Goal: Task Accomplishment & Management: Manage account settings

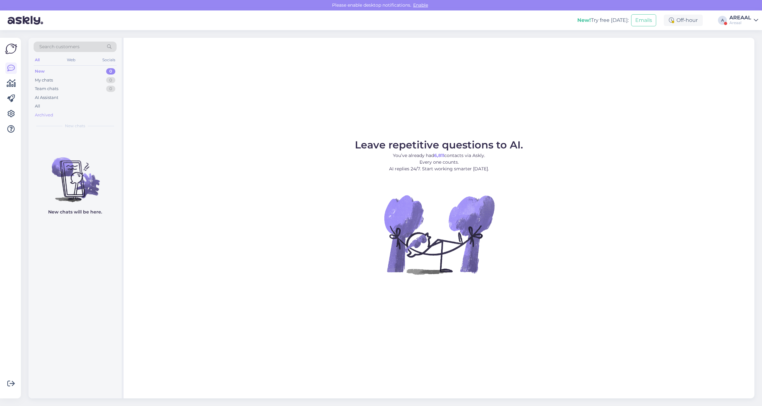
click at [62, 111] on div "Archived" at bounding box center [75, 115] width 83 height 9
click at [62, 106] on div "All" at bounding box center [75, 106] width 83 height 9
click at [73, 110] on div "New 0 My chats 0 Team chats 0 AI Assistant All Archived" at bounding box center [75, 93] width 83 height 52
click at [38, 111] on div "Archived" at bounding box center [75, 115] width 83 height 9
click at [43, 105] on div "All" at bounding box center [75, 106] width 83 height 9
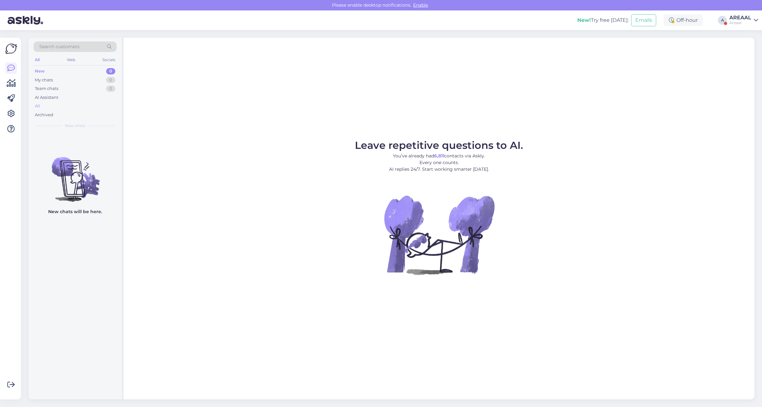
click at [86, 104] on div "All" at bounding box center [75, 106] width 83 height 9
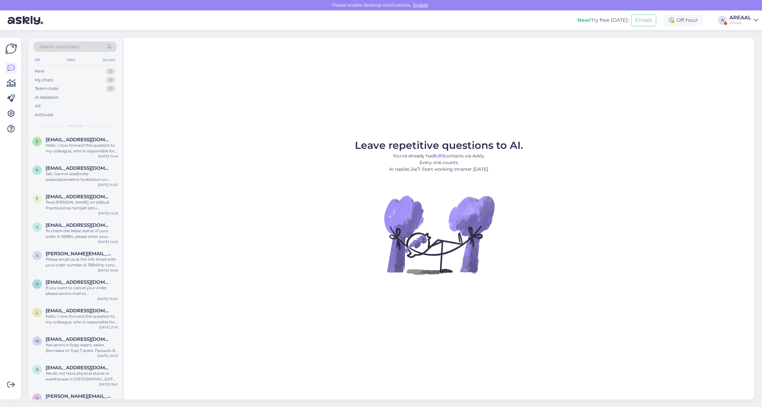
click at [744, 21] on div "Areaal" at bounding box center [741, 22] width 22 height 5
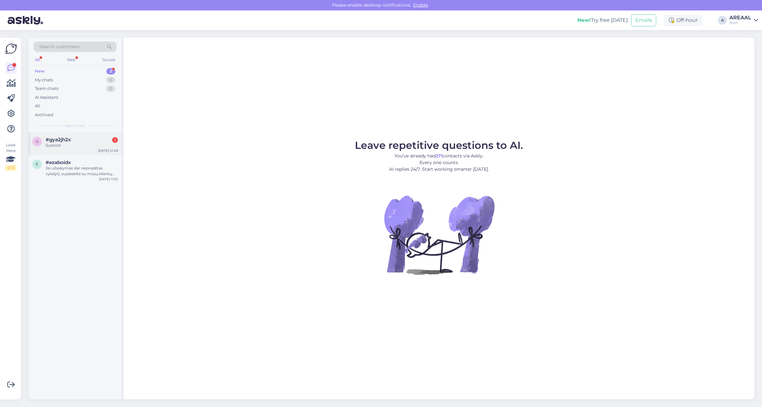
click at [101, 142] on div "#gya2jh2x 1" at bounding box center [82, 140] width 72 height 6
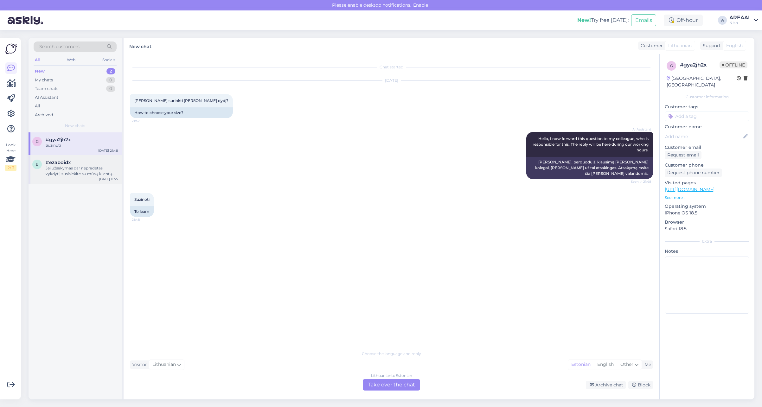
click at [68, 169] on div "Jei užsakymas dar nepradėtas vykdyti, susisiekite su mūsų klientų aptarnavimo s…" at bounding box center [82, 170] width 72 height 11
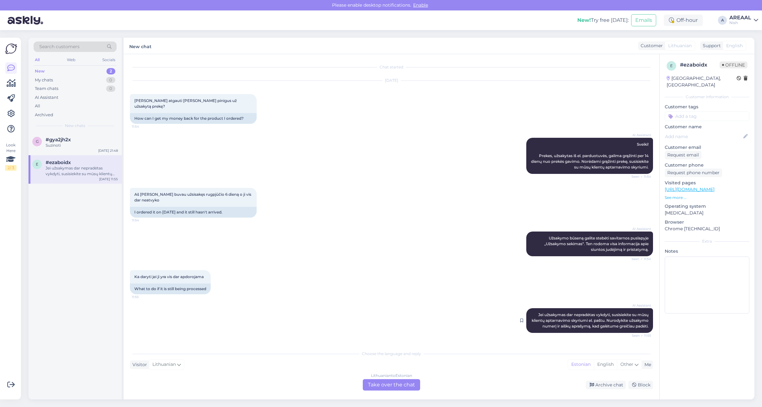
click at [580, 313] on span "Jei užsakymas dar nepradėtas vykdyti, susisiekite su mūsų klientų aptarnavimo s…" at bounding box center [591, 321] width 118 height 16
copy div "Jei užsakymas dar nepradėtas vykdyti, susisiekite su mūsų klientų aptarnavimo s…"
click at [605, 377] on div "Choose the language and reply Visitor Lithuanian Me Estonian English Other Lith…" at bounding box center [391, 368] width 523 height 43
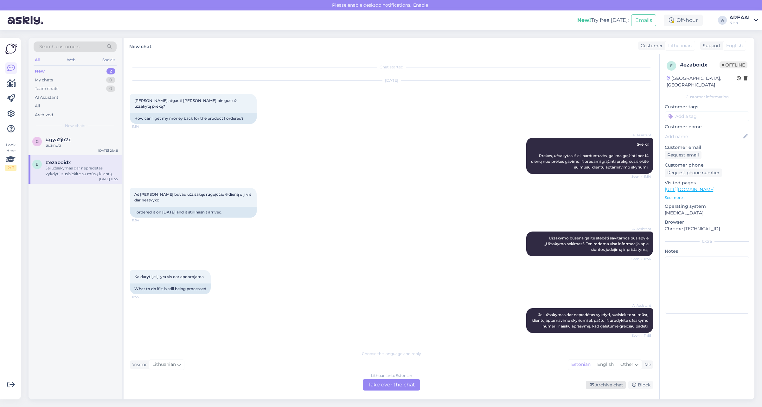
click at [607, 380] on div "Lithuanian to Estonian Take over the chat Archive chat Block" at bounding box center [391, 384] width 523 height 11
click at [598, 386] on div "Archive chat" at bounding box center [606, 385] width 40 height 9
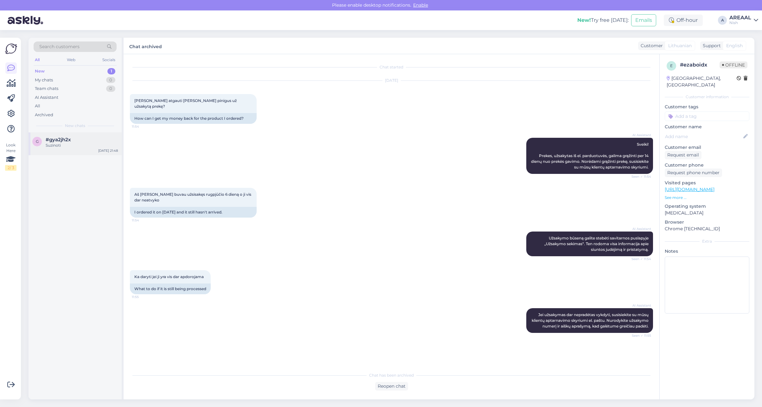
click at [93, 146] on div "Suzinoti" at bounding box center [82, 146] width 72 height 6
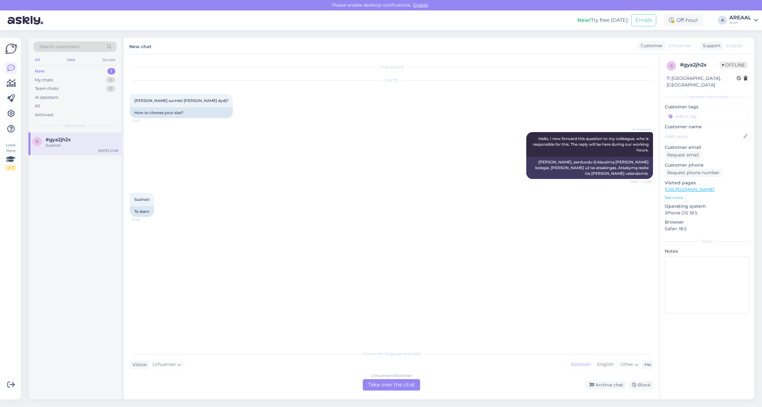
click at [417, 251] on div "Chat started [DATE] Kaip surinkti [PERSON_NAME] dydį? 21:47 How to choose your …" at bounding box center [394, 201] width 529 height 281
click at [468, 282] on div "Chat started [DATE] Kaip surinkti [PERSON_NAME] dydį? 21:47 How to choose your …" at bounding box center [394, 201] width 529 height 281
click at [603, 385] on div "Archive chat" at bounding box center [606, 385] width 40 height 9
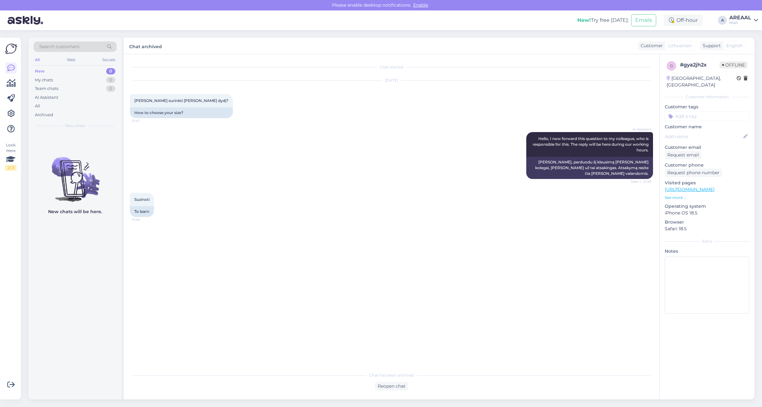
click at [742, 20] on div "Nish" at bounding box center [741, 22] width 22 height 5
click at [747, 34] on button "Open" at bounding box center [745, 35] width 18 height 10
